Goal: Transaction & Acquisition: Purchase product/service

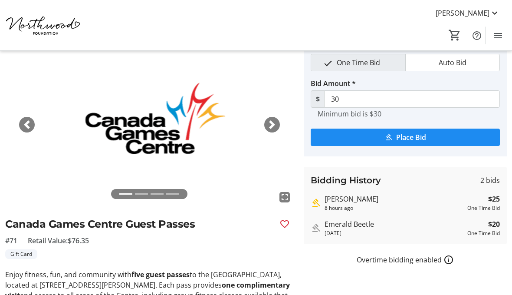
scroll to position [39, 0]
click at [415, 136] on span "Place Bid" at bounding box center [411, 137] width 30 height 10
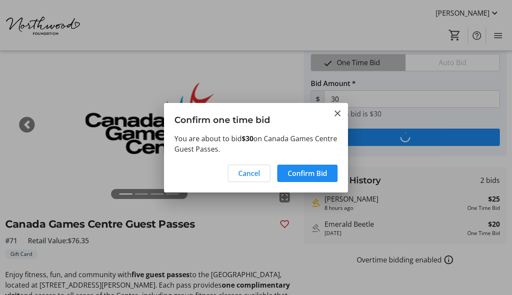
scroll to position [0, 0]
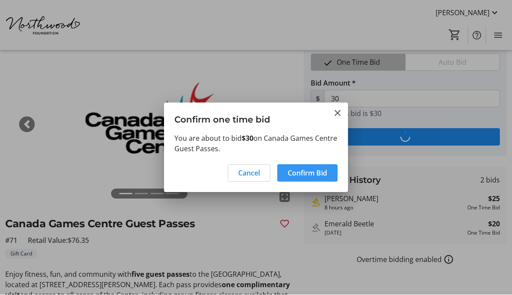
click at [313, 168] on span "Confirm Bid" at bounding box center [307, 173] width 39 height 10
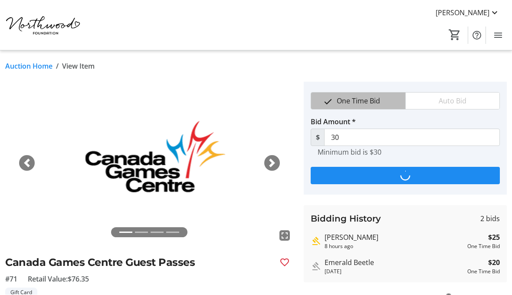
scroll to position [39, 0]
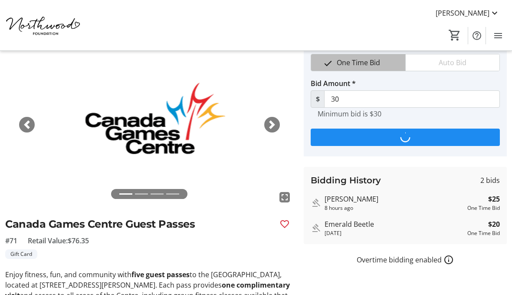
type input "35"
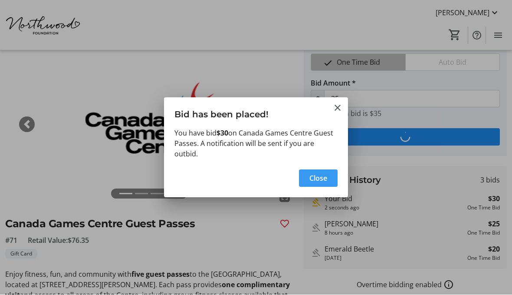
click at [317, 178] on span "Close" at bounding box center [318, 178] width 18 height 10
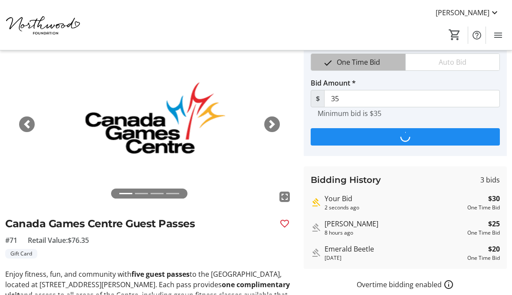
scroll to position [39, 0]
